Goal: Information Seeking & Learning: Learn about a topic

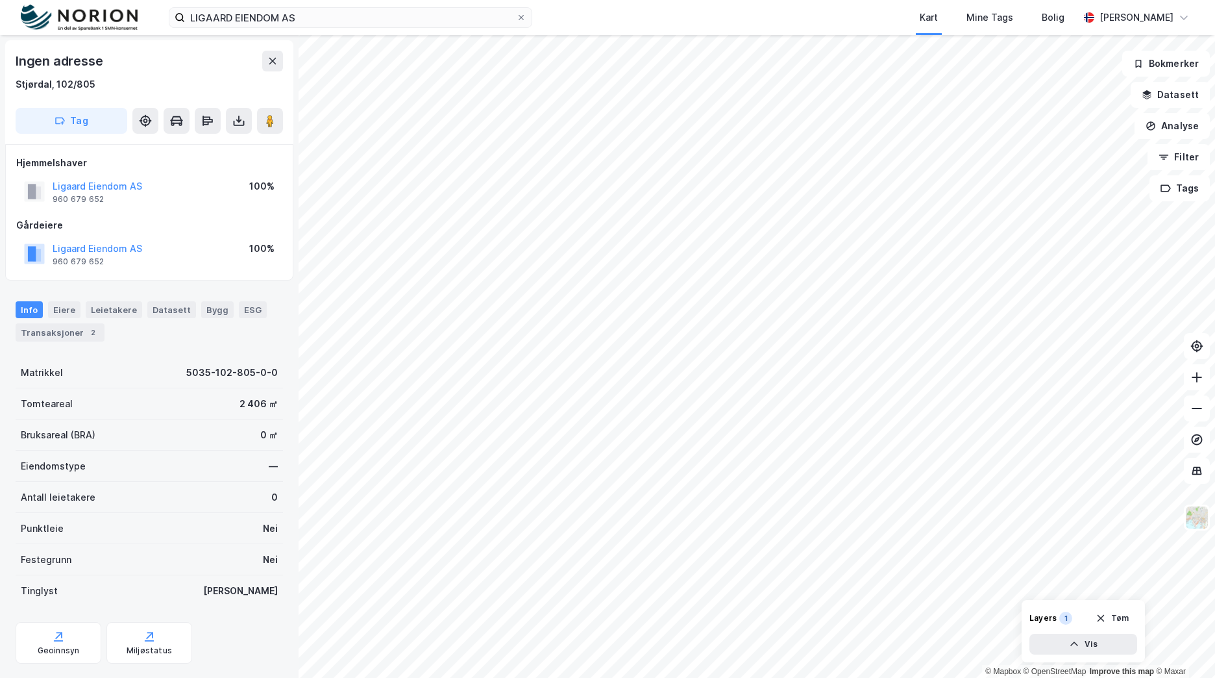
scroll to position [2, 0]
click at [227, 23] on input "LIGAARD EIENDOM AS" at bounding box center [350, 17] width 331 height 19
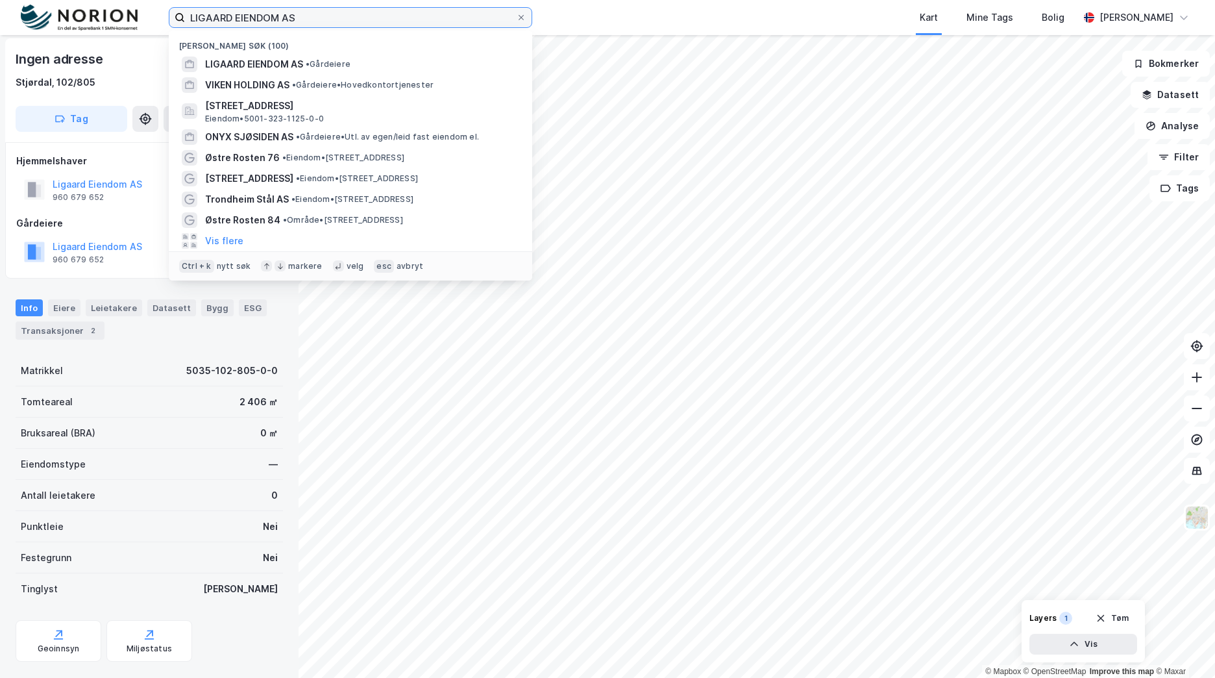
click at [230, 18] on input "LIGAARD EIENDOM AS" at bounding box center [350, 17] width 331 height 19
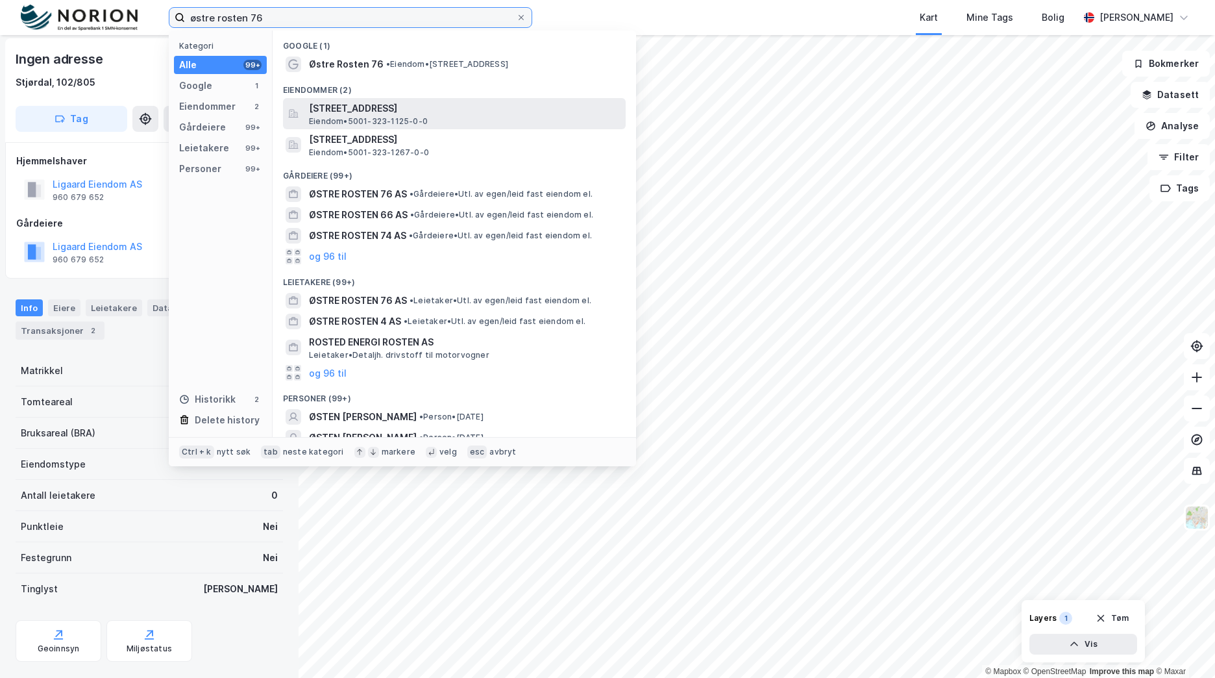
type input "østre rosten 76"
click at [388, 106] on span "[STREET_ADDRESS]" at bounding box center [465, 109] width 312 height 16
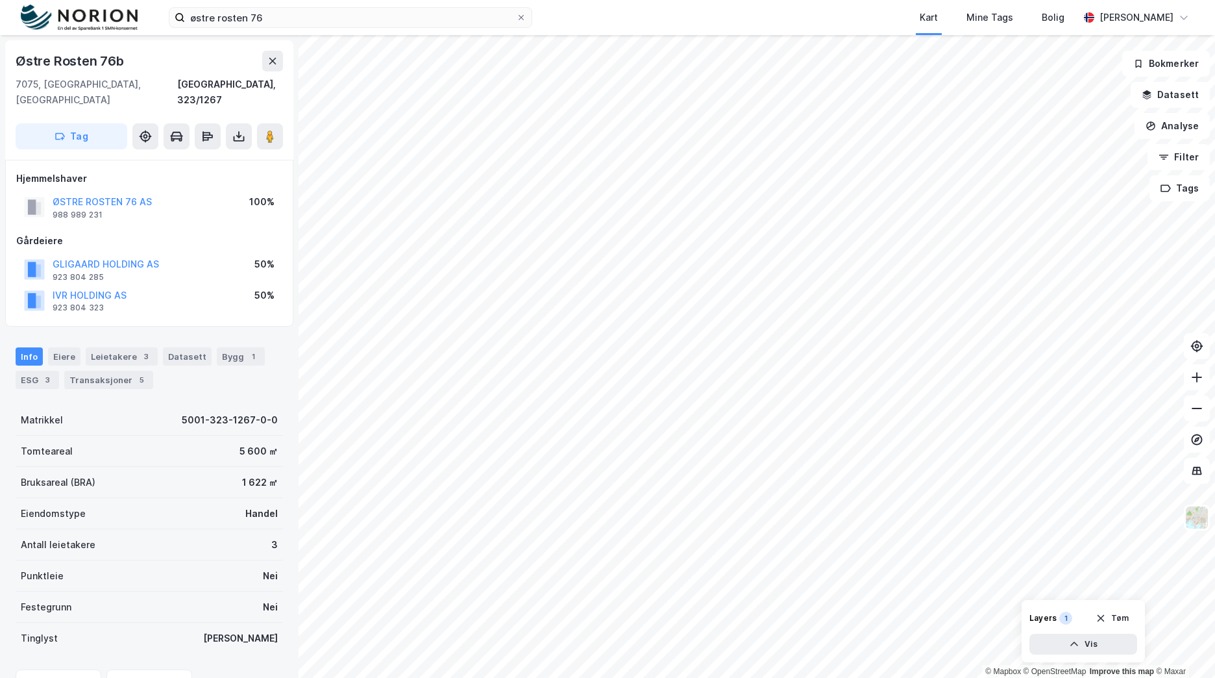
scroll to position [2, 0]
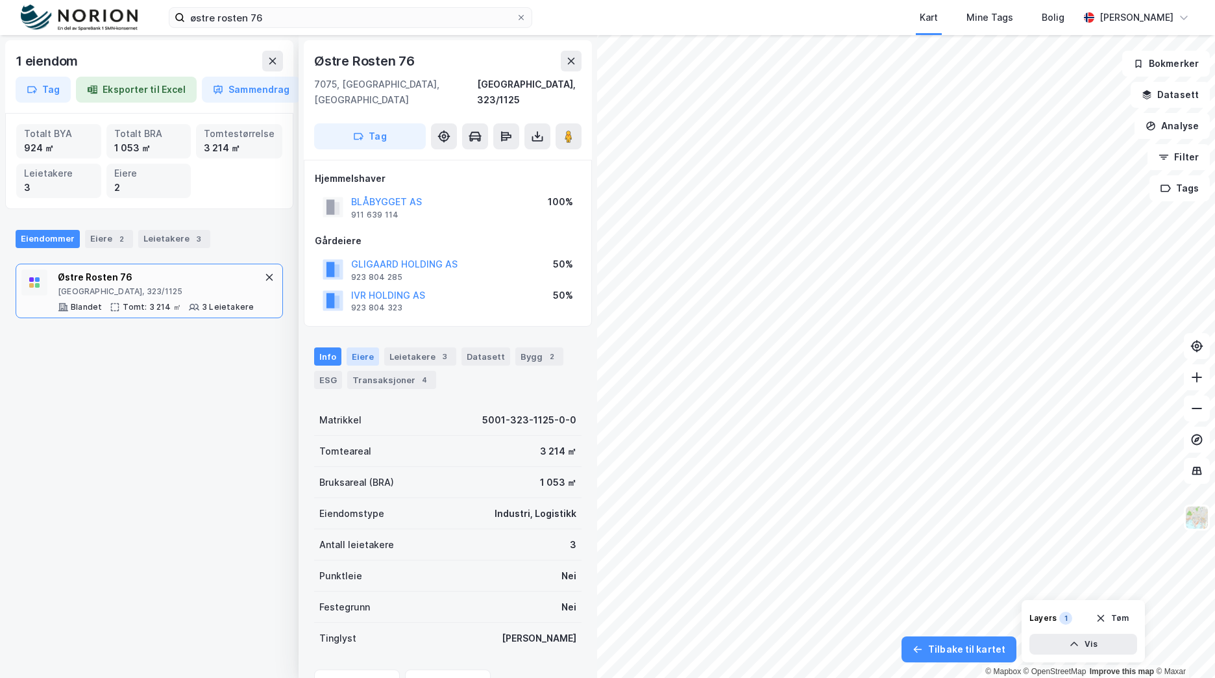
scroll to position [2, 0]
click at [0, 0] on button "BLÅBYGGET AS" at bounding box center [0, 0] width 0 height 0
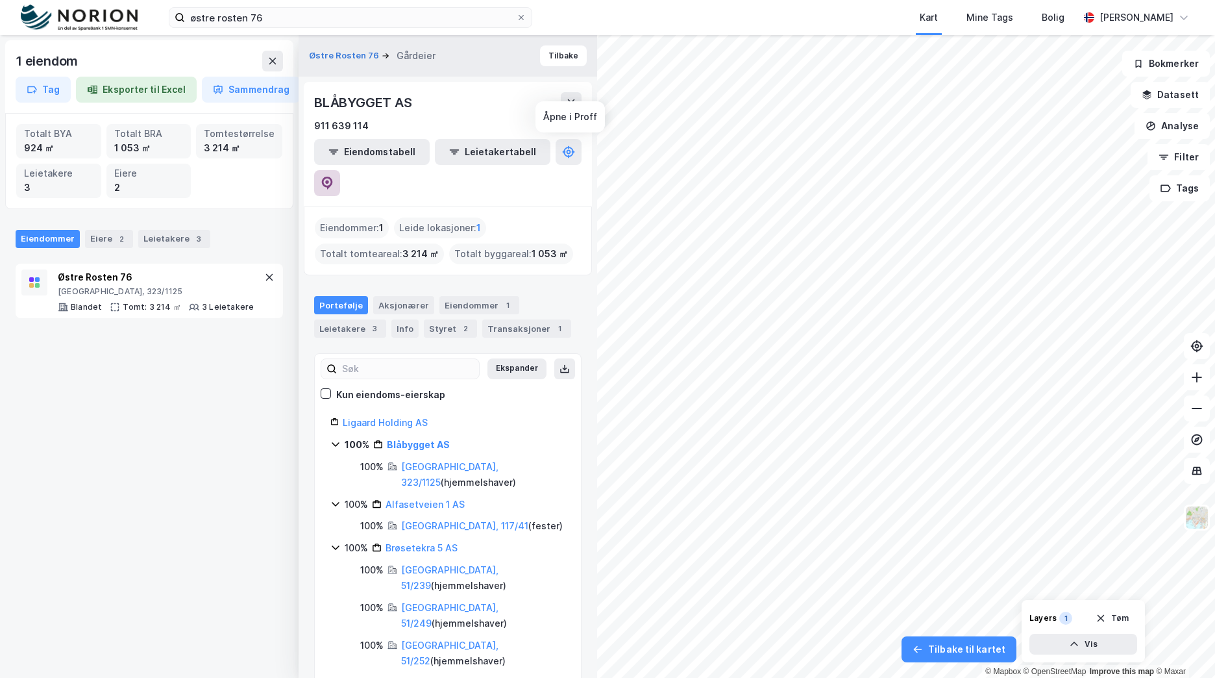
click at [340, 170] on button at bounding box center [327, 183] width 26 height 26
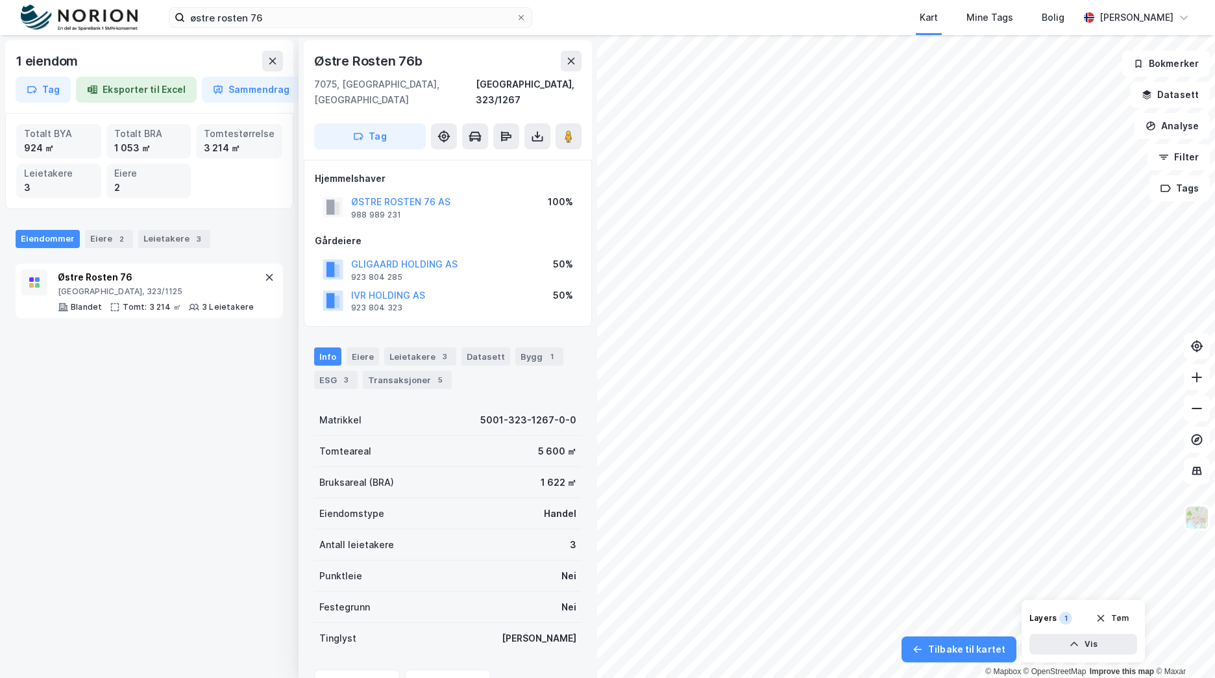
scroll to position [2, 0]
click at [0, 0] on button "ØSTRE ROSTEN 76 AS" at bounding box center [0, 0] width 0 height 0
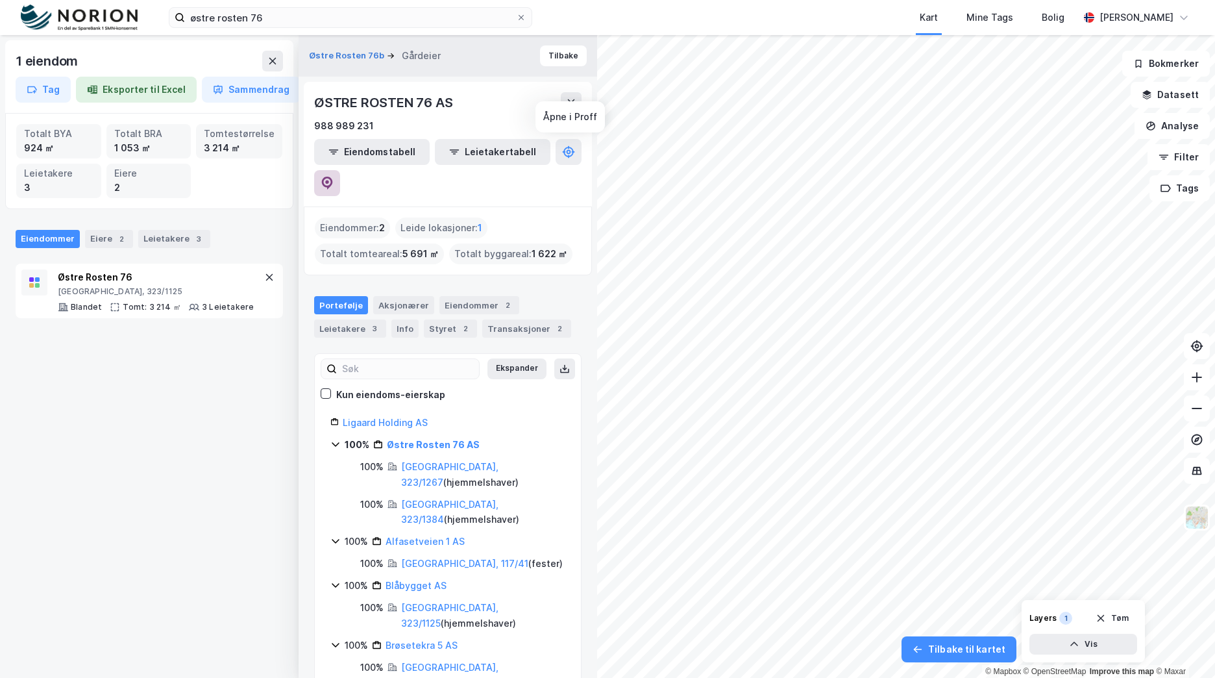
click at [334, 177] on icon at bounding box center [327, 183] width 13 height 13
